Goal: Find specific page/section: Find specific page/section

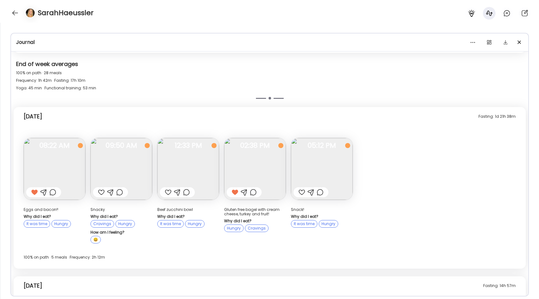
scroll to position [5379, 0]
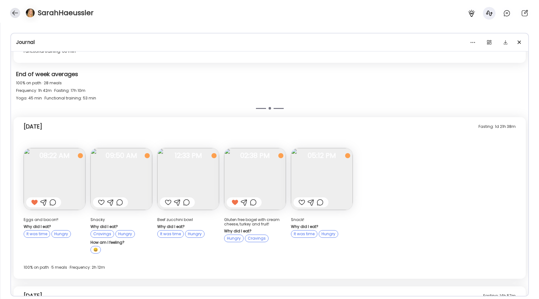
click at [16, 13] on div at bounding box center [15, 13] width 10 height 10
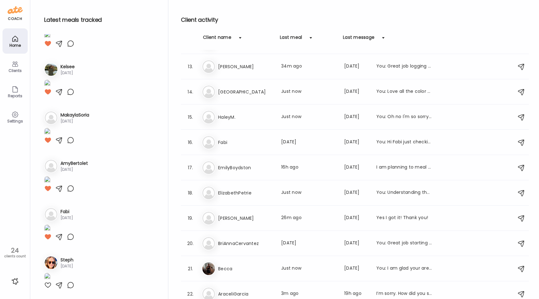
scroll to position [310, 0]
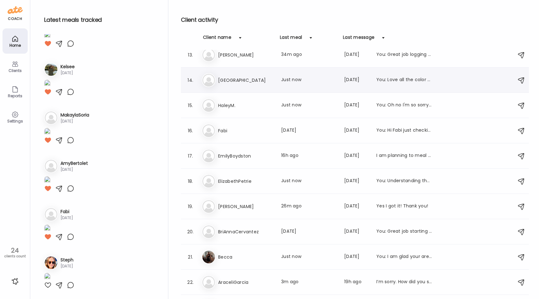
click at [242, 85] on div "In India Last meal: Just now Last message: [DATE] You: Love all the color on yo…" at bounding box center [356, 80] width 308 height 14
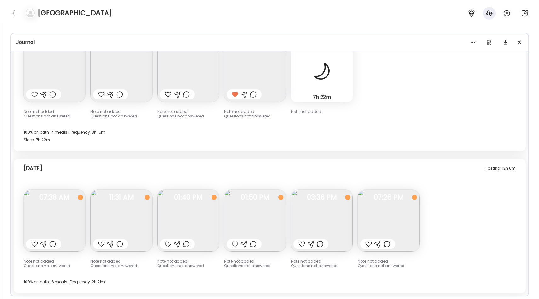
scroll to position [17, 0]
click at [373, 202] on img at bounding box center [389, 221] width 62 height 62
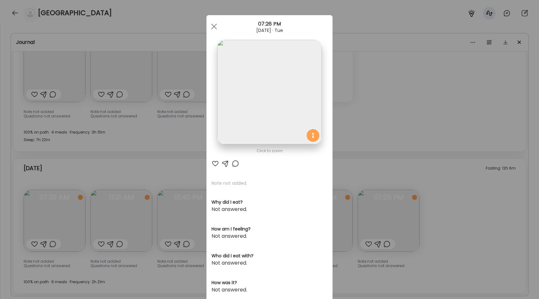
click at [361, 146] on div "Ate Coach Dashboard Wahoo! It’s official Take a moment to set up your Coach Pro…" at bounding box center [269, 149] width 539 height 299
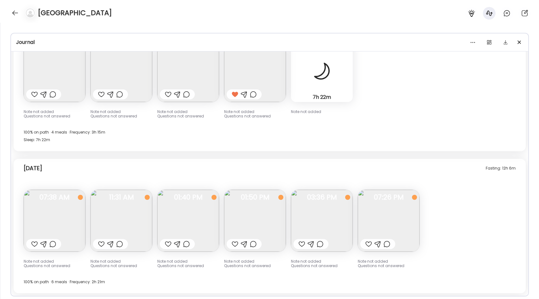
click at [47, 220] on img at bounding box center [55, 221] width 62 height 62
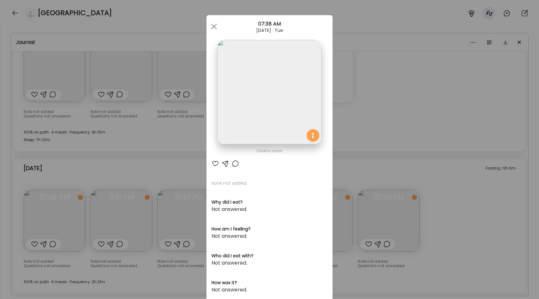
click at [178, 129] on div "Ate Coach Dashboard Wahoo! It’s official Take a moment to set up your Coach Pro…" at bounding box center [269, 149] width 539 height 299
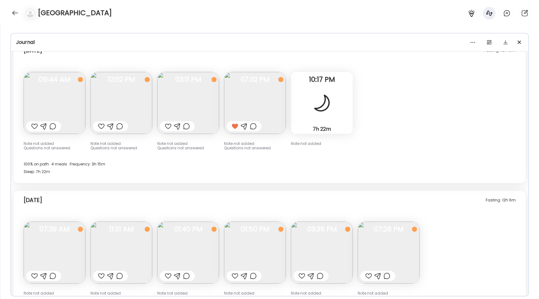
scroll to position [3943, 0]
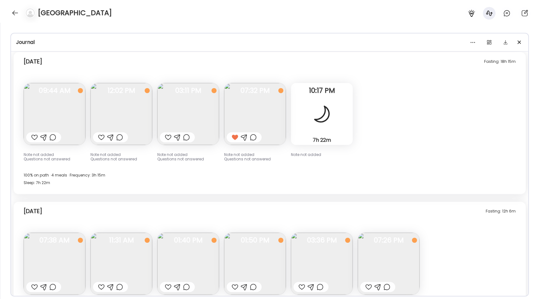
click at [194, 114] on img at bounding box center [188, 114] width 62 height 62
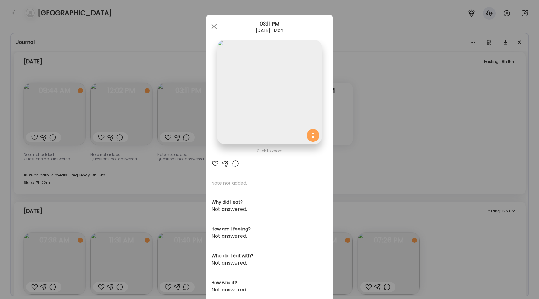
click at [187, 123] on div "Ate Coach Dashboard Wahoo! It’s official Take a moment to set up your Coach Pro…" at bounding box center [269, 149] width 539 height 299
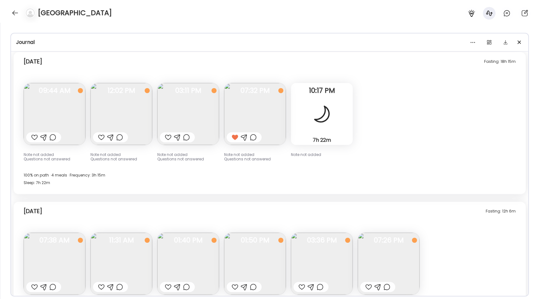
click at [139, 117] on img at bounding box center [121, 114] width 62 height 62
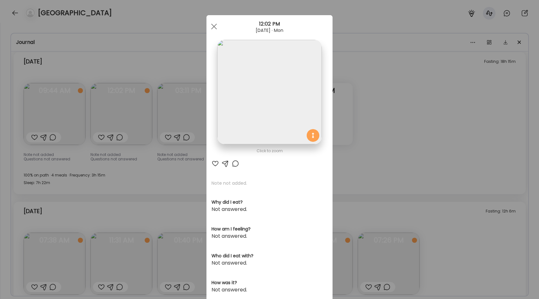
click at [181, 106] on div "Ate Coach Dashboard Wahoo! It’s official Take a moment to set up your Coach Pro…" at bounding box center [269, 149] width 539 height 299
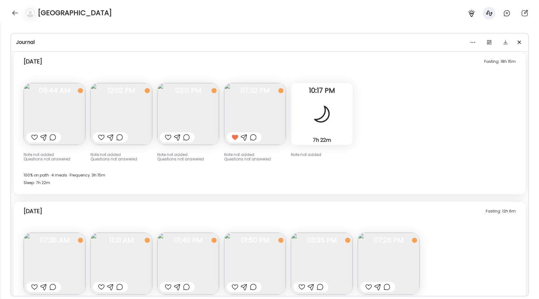
click at [241, 99] on img at bounding box center [255, 114] width 62 height 62
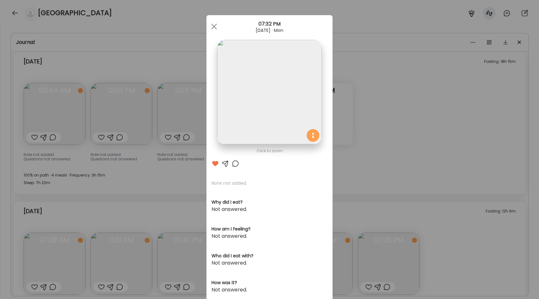
click at [193, 103] on div "Ate Coach Dashboard Wahoo! It’s official Take a moment to set up your Coach Pro…" at bounding box center [269, 149] width 539 height 299
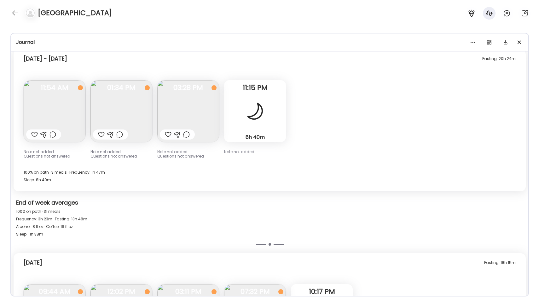
scroll to position [3740, 0]
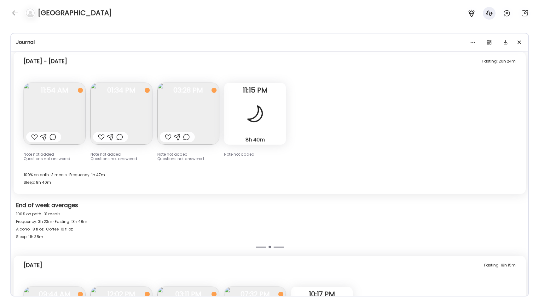
click at [81, 114] on img at bounding box center [55, 114] width 62 height 62
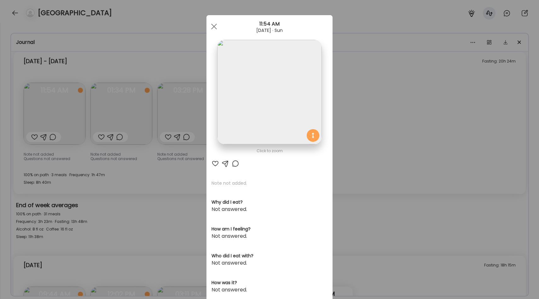
click at [131, 153] on div "Ate Coach Dashboard Wahoo! It’s official Take a moment to set up your Coach Pro…" at bounding box center [269, 149] width 539 height 299
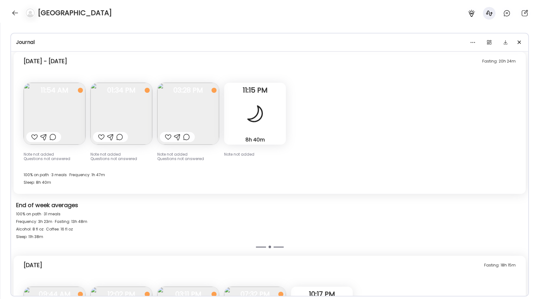
click at [131, 111] on img at bounding box center [121, 114] width 62 height 62
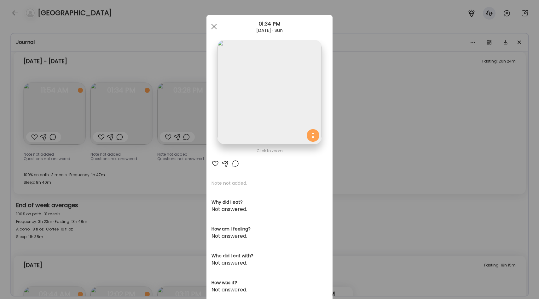
click at [143, 146] on div "Ate Coach Dashboard Wahoo! It’s official Take a moment to set up your Coach Pro…" at bounding box center [269, 149] width 539 height 299
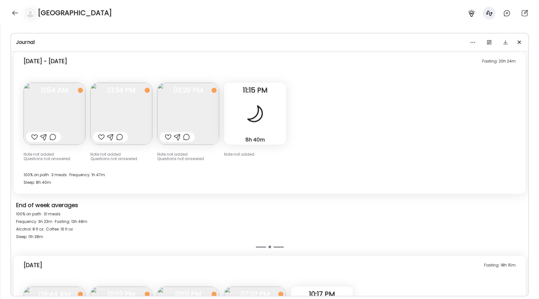
click at [175, 115] on img at bounding box center [188, 114] width 62 height 62
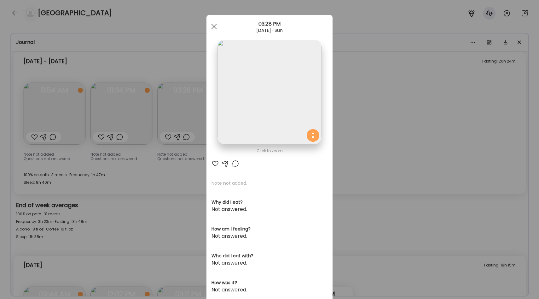
click at [165, 142] on div "Ate Coach Dashboard Wahoo! It’s official Take a moment to set up your Coach Pro…" at bounding box center [269, 149] width 539 height 299
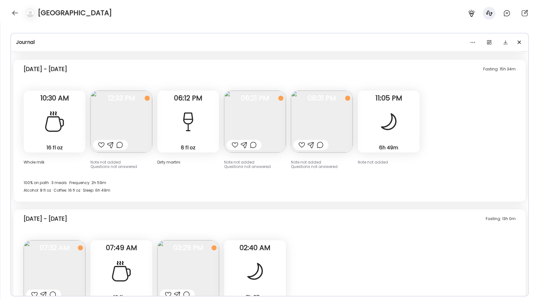
scroll to position [3419, 0]
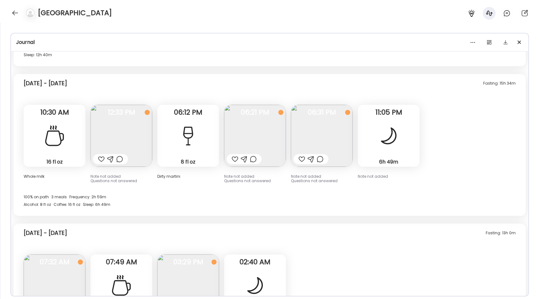
click at [178, 132] on div at bounding box center [188, 135] width 23 height 23
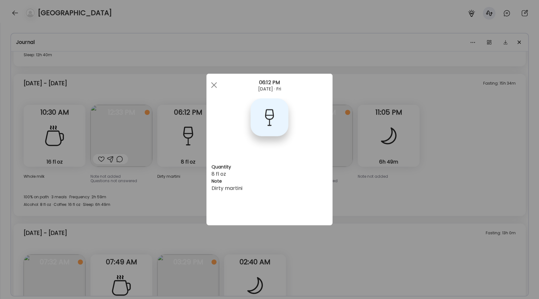
click at [191, 160] on div "Ate Coach Dashboard Wahoo! It’s official Take a moment to set up your Coach Pro…" at bounding box center [269, 149] width 539 height 299
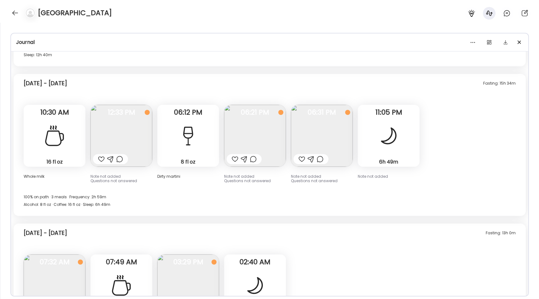
click at [235, 142] on img at bounding box center [255, 136] width 62 height 62
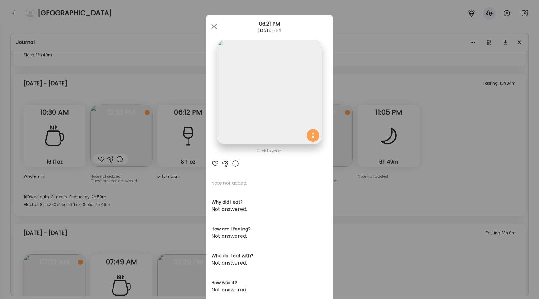
click at [199, 142] on div "Ate Coach Dashboard Wahoo! It’s official Take a moment to set up your Coach Pro…" at bounding box center [269, 149] width 539 height 299
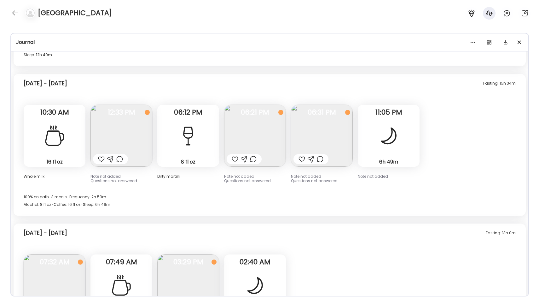
click at [320, 138] on img at bounding box center [322, 136] width 62 height 62
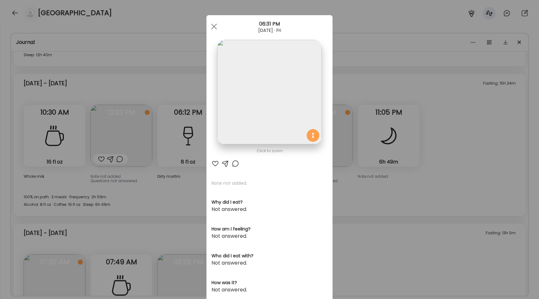
click at [188, 118] on div "Ate Coach Dashboard Wahoo! It’s official Take a moment to set up your Coach Pro…" at bounding box center [269, 149] width 539 height 299
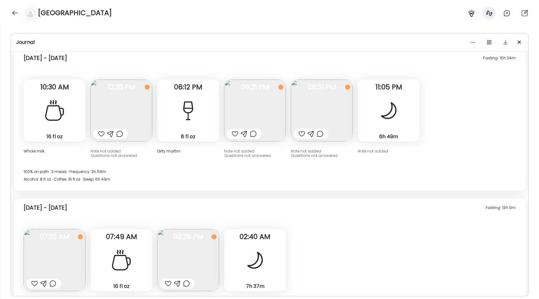
scroll to position [3446, 0]
